Goal: Navigation & Orientation: Go to known website

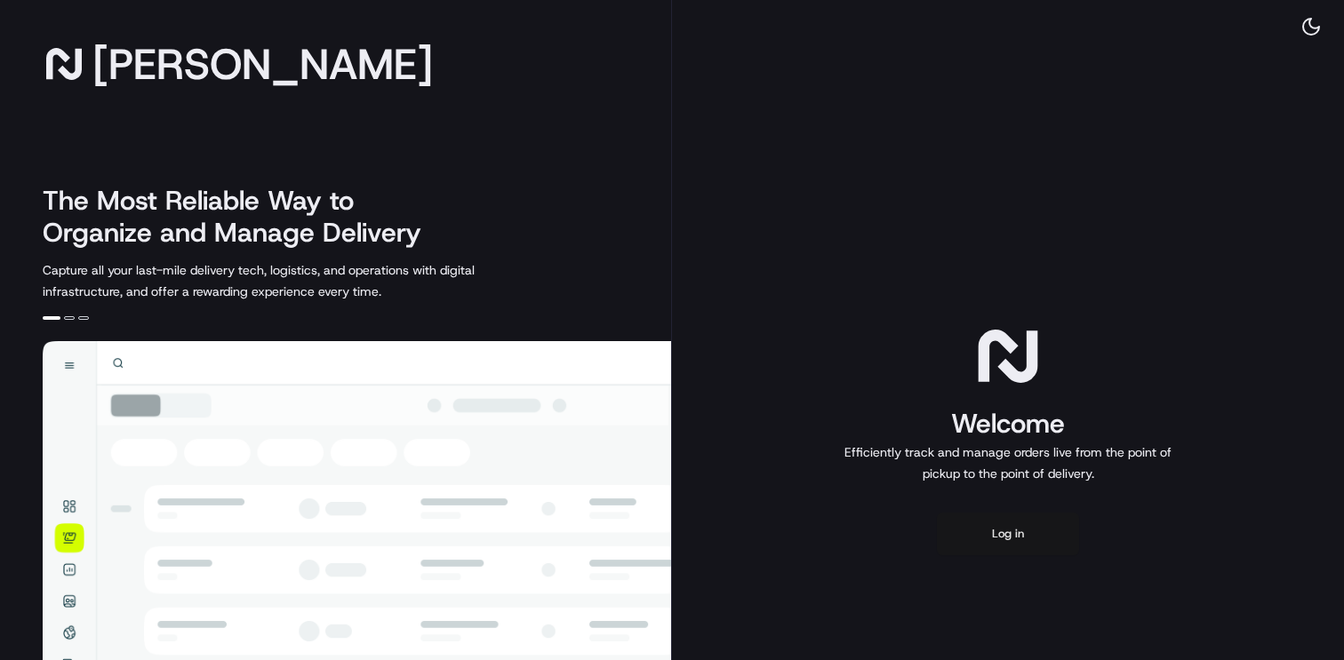
click at [1017, 534] on button "Log in" at bounding box center [1008, 534] width 142 height 43
